Goal: Find contact information: Find contact information

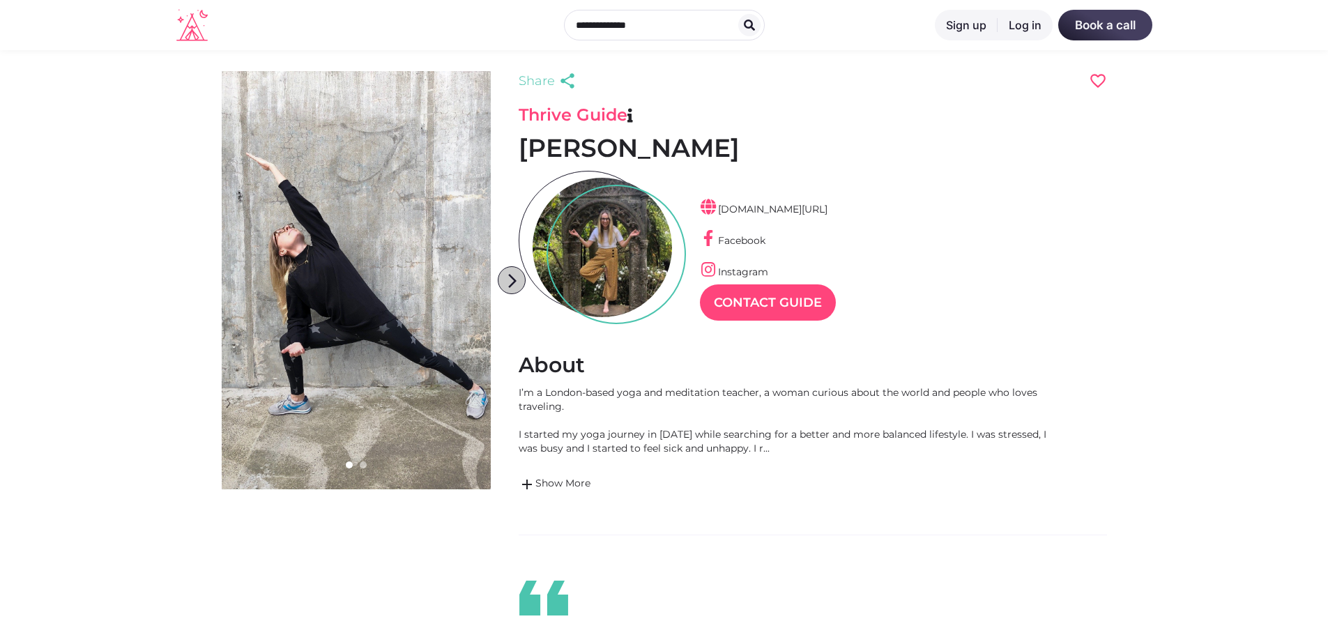
click at [505, 286] on icon "arrow_forward_ios" at bounding box center [512, 281] width 28 height 28
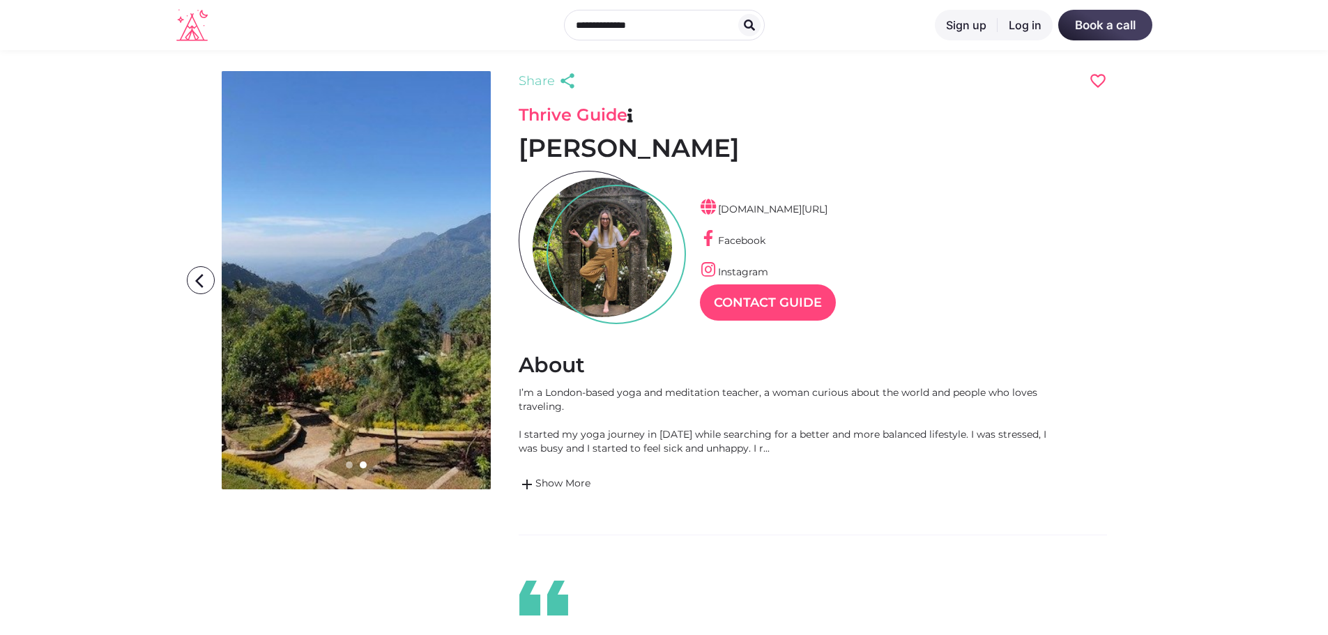
click at [505, 286] on icon "arrow_forward_ios" at bounding box center [512, 281] width 28 height 28
click at [199, 280] on icon "arrow_back_ios" at bounding box center [204, 281] width 28 height 28
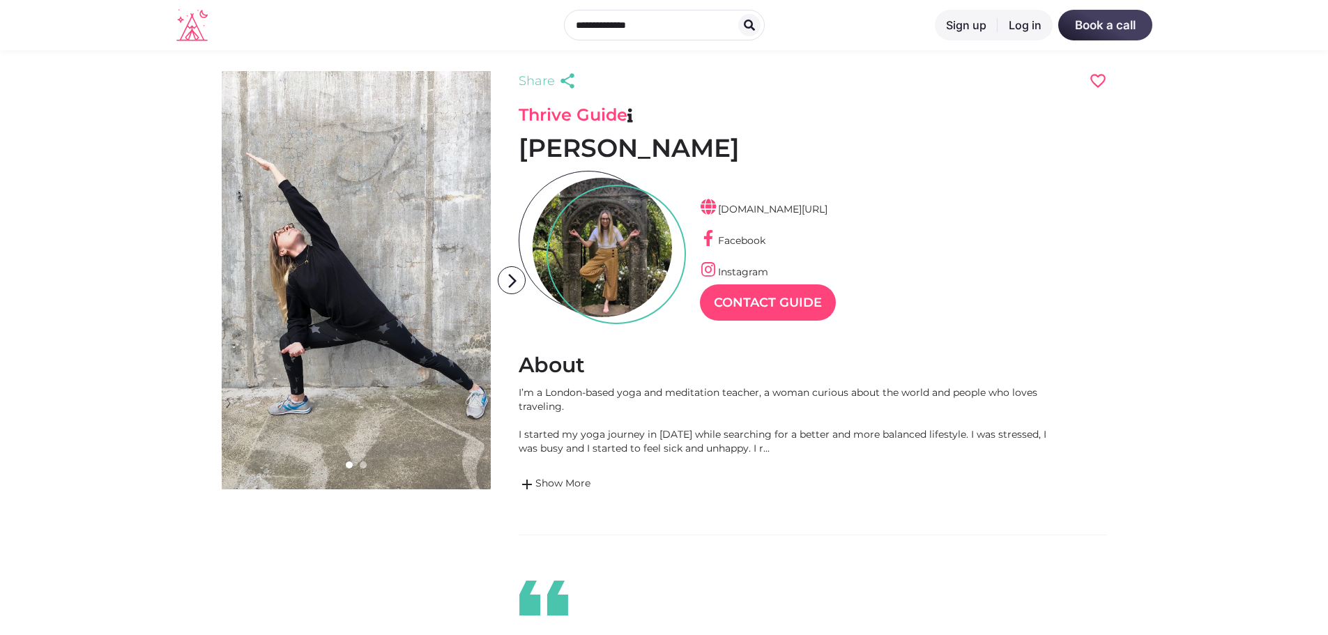
scroll to position [33, 61]
click at [785, 209] on link "[DOMAIN_NAME][URL]" at bounding box center [764, 209] width 128 height 13
click at [765, 309] on link "Contact Guide" at bounding box center [768, 302] width 136 height 36
drag, startPoint x: 742, startPoint y: 149, endPoint x: 459, endPoint y: 138, distance: 282.5
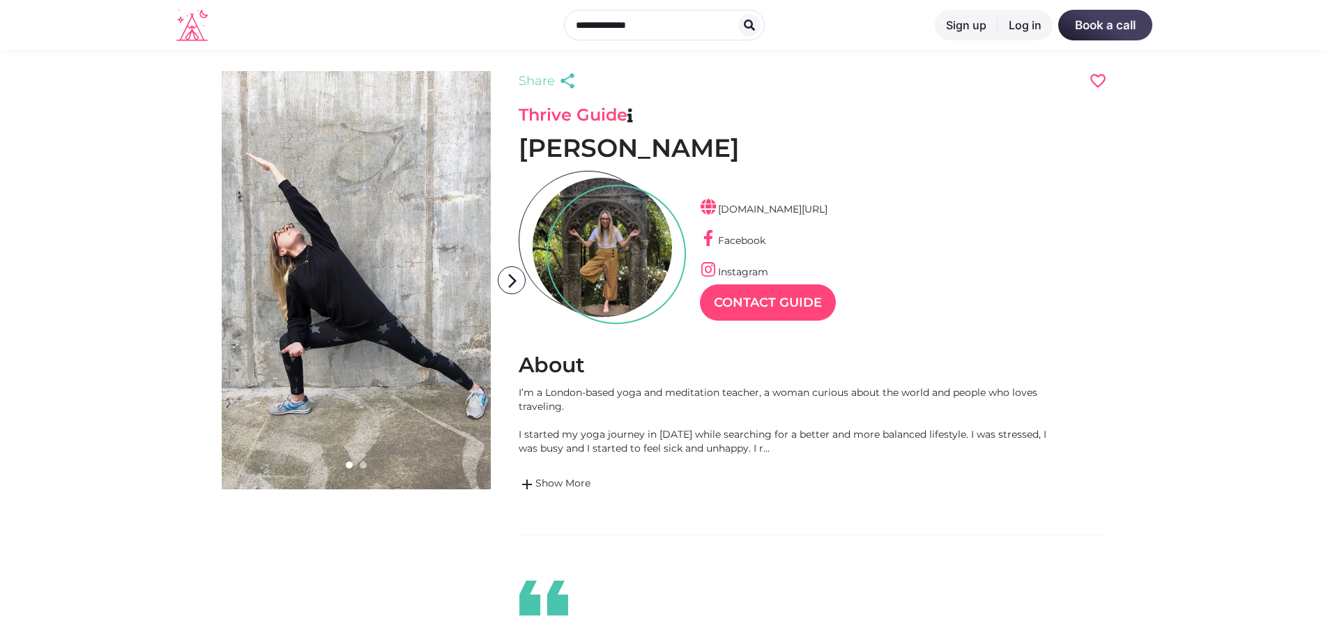
click at [903, 116] on h3 "Thrive Guide" at bounding box center [813, 115] width 588 height 21
click at [572, 117] on h3 "Thrive Guide" at bounding box center [813, 115] width 588 height 21
click at [790, 117] on h3 "Thrive Guide" at bounding box center [813, 115] width 588 height 21
drag, startPoint x: 724, startPoint y: 147, endPoint x: 494, endPoint y: 145, distance: 230.0
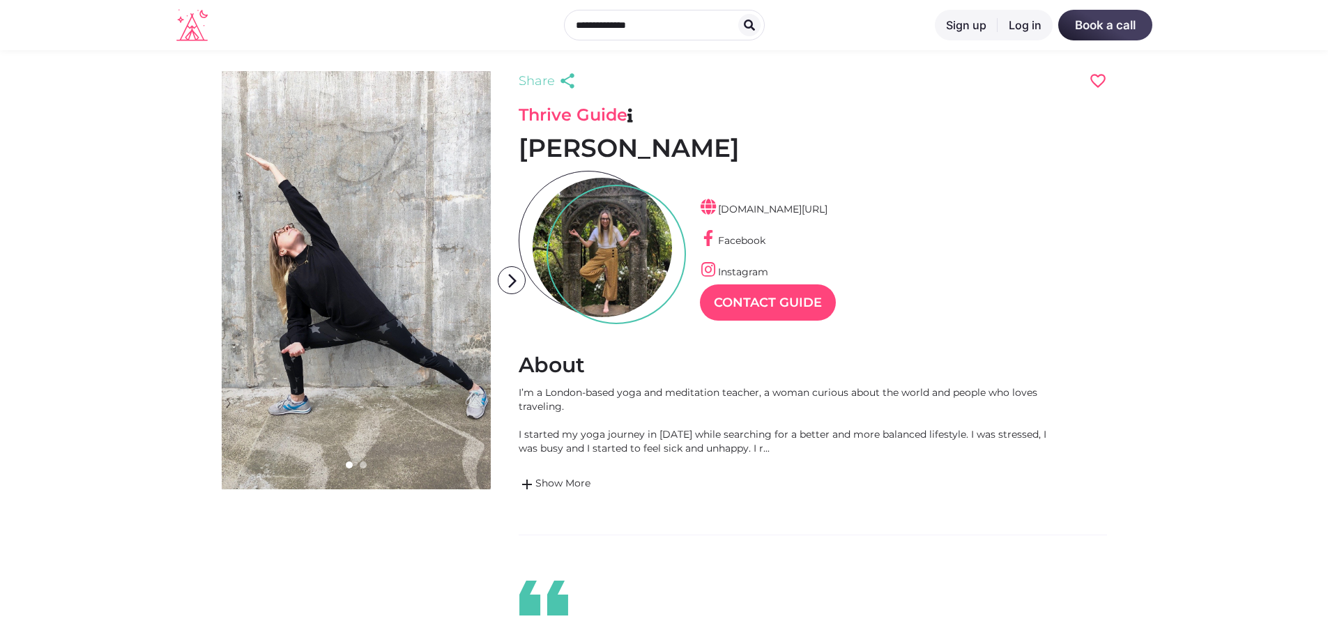
click at [572, 105] on h3 "Thrive Guide" at bounding box center [813, 115] width 588 height 21
